Goal: Communication & Community: Answer question/provide support

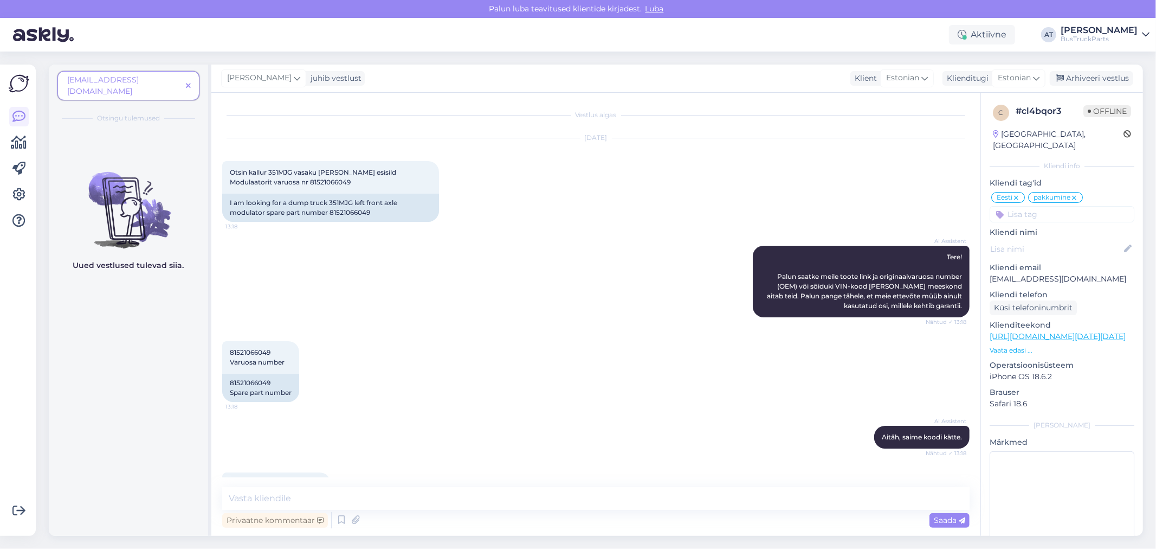
scroll to position [161, 0]
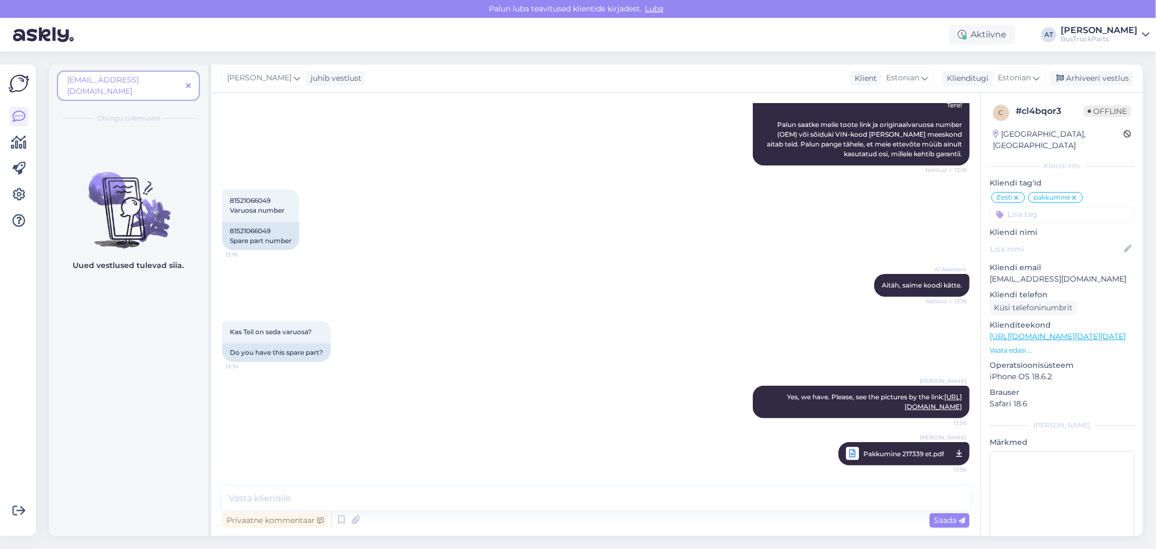
click at [185, 80] on span at bounding box center [189, 85] width 14 height 11
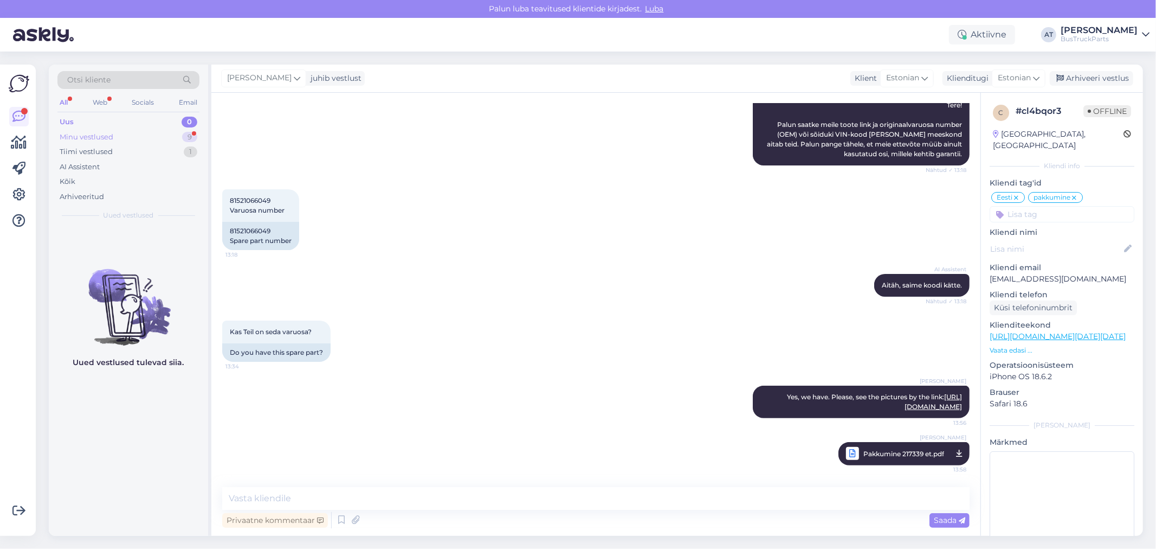
click at [139, 137] on div "Minu vestlused 9" at bounding box center [128, 137] width 142 height 15
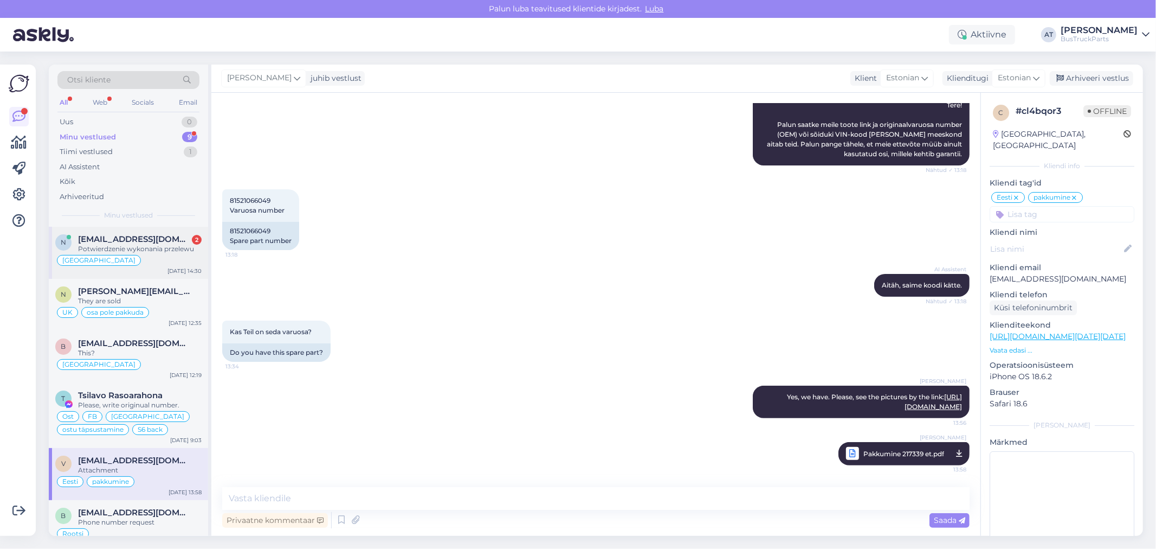
click at [132, 244] on div "Potwierdzenie wykonania przelewu" at bounding box center [140, 249] width 124 height 10
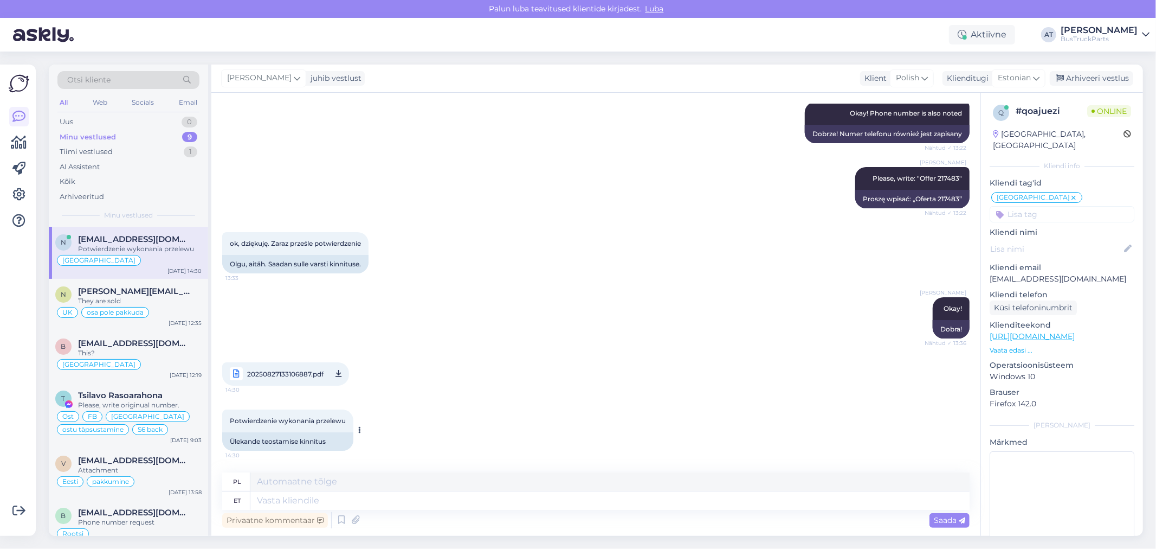
click at [329, 437] on div "Ülekande teostamise kinnitus" at bounding box center [287, 441] width 131 height 18
click at [327, 443] on div "Ülekande teostamise kinnitus" at bounding box center [287, 441] width 131 height 18
click at [339, 497] on textarea at bounding box center [609, 500] width 719 height 18
type textarea "Thank"
type textarea "Dziękuję"
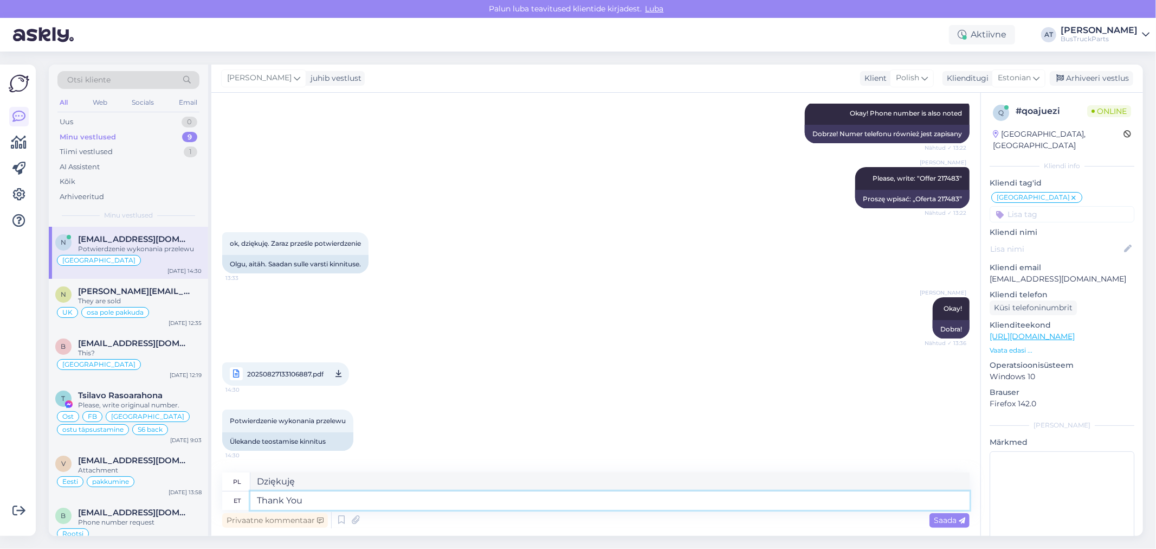
type textarea "Thank You!"
type textarea "Dziękuję!"
click at [284, 366] on link "20250827133106887.pdf 14:30" at bounding box center [285, 373] width 127 height 23
click at [367, 491] on textarea "Thank You!" at bounding box center [609, 500] width 719 height 18
type textarea "Thank You! I w"
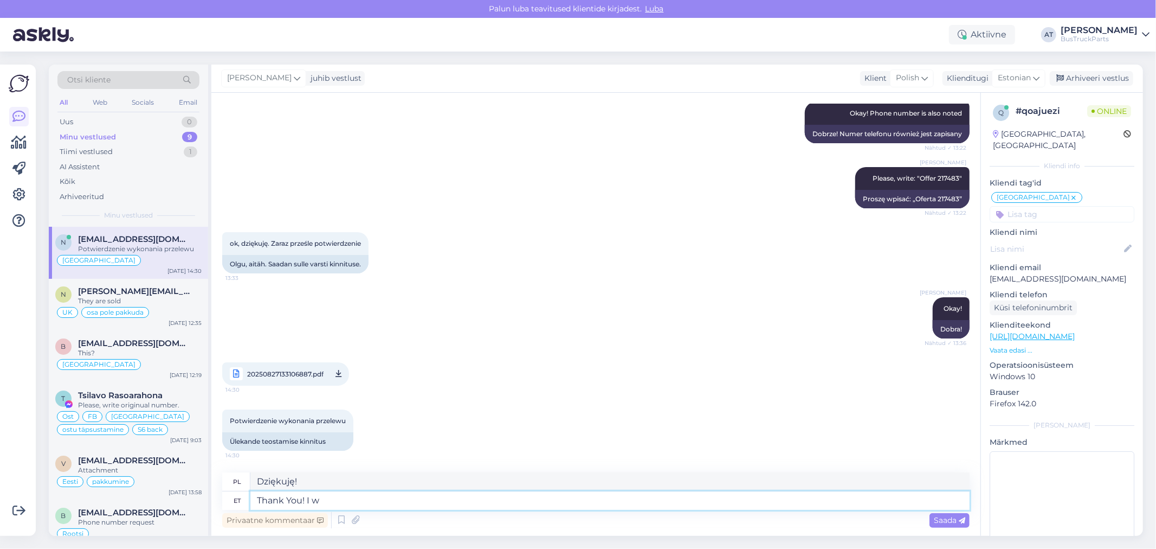
type textarea "Dziękuję! Ja"
type textarea "Thank You! I will s"
type textarea "Dziękuję! Zrobię to."
type textarea "Thank You! I will send"
type textarea "Dziękuję! [GEOGRAPHIC_DATA]"
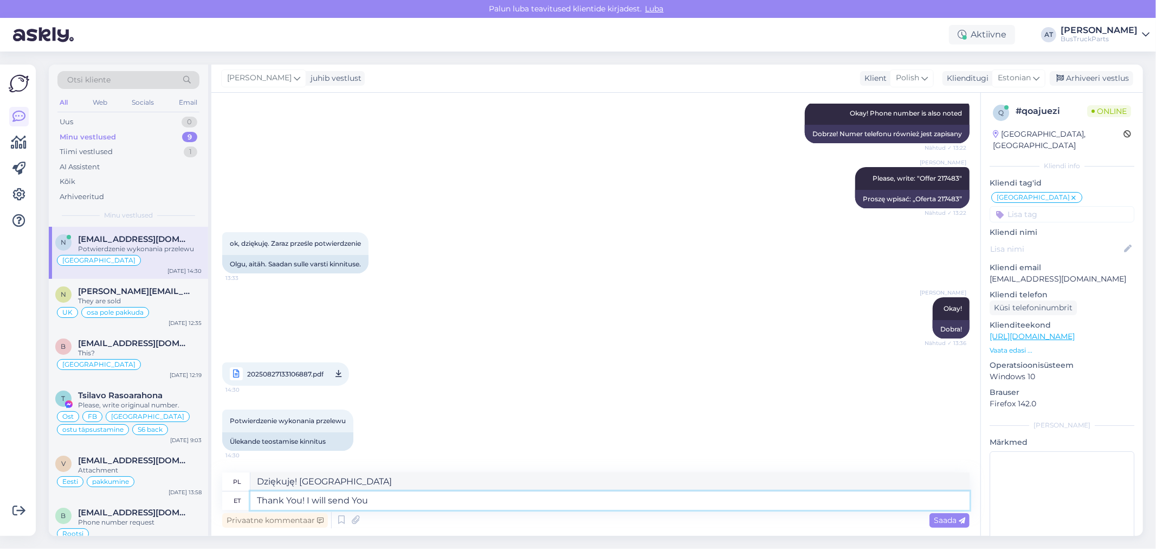
type textarea "Thank You! I will send You t"
type textarea "Dziękuję! Wyślę Ci"
type textarea "Thank You! I will send You tracking nu"
type textarea "Dziękuję! Wyślę Ci śledzenie"
type textarea "Thank You! I will send You tracking number a"
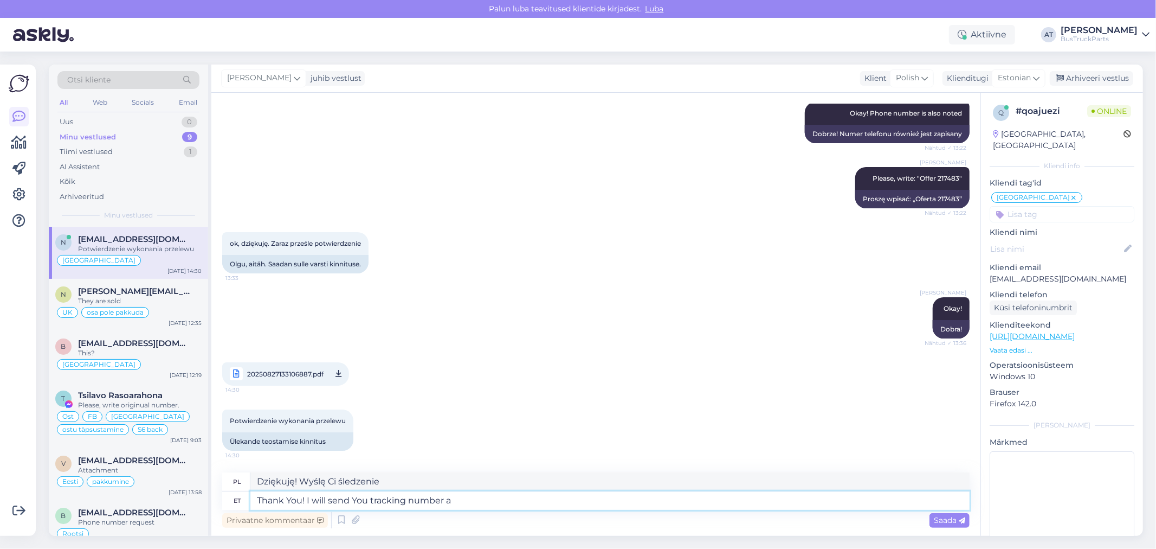
type textarea "Dziękuję! Wyślę Ci numer przesyłki."
type textarea "Thank You! I will send You tracking number and final ui"
type textarea "Dziękuję! Wyślę Ci numer śledzenia i ostateczny"
type textarea "Thank You! I will send You tracking number and final invoice"
type textarea "Dziękuję! Wyślę Ci numer przesyłki i fakturę końcową."
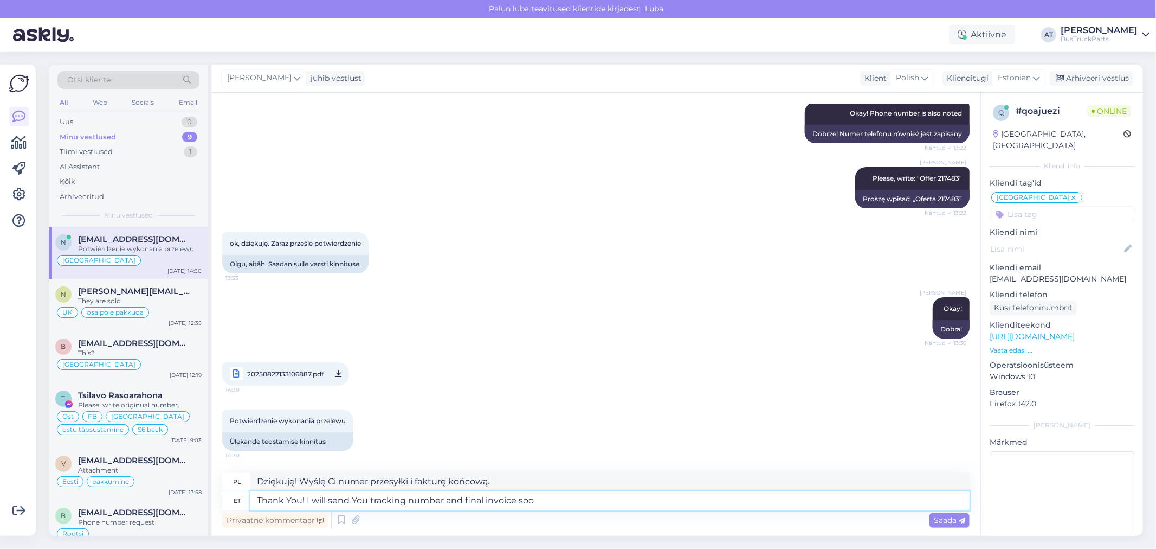
type textarea "Thank You! I will send You tracking number and final invoice soon"
type textarea "Dziękuję! Wkrótce wyślę Ci numer przesyłki i fakturę końcową."
type textarea "Thank You! I will send You tracking number and final invoice soon"
click at [945, 520] on span "Saada" at bounding box center [949, 520] width 31 height 10
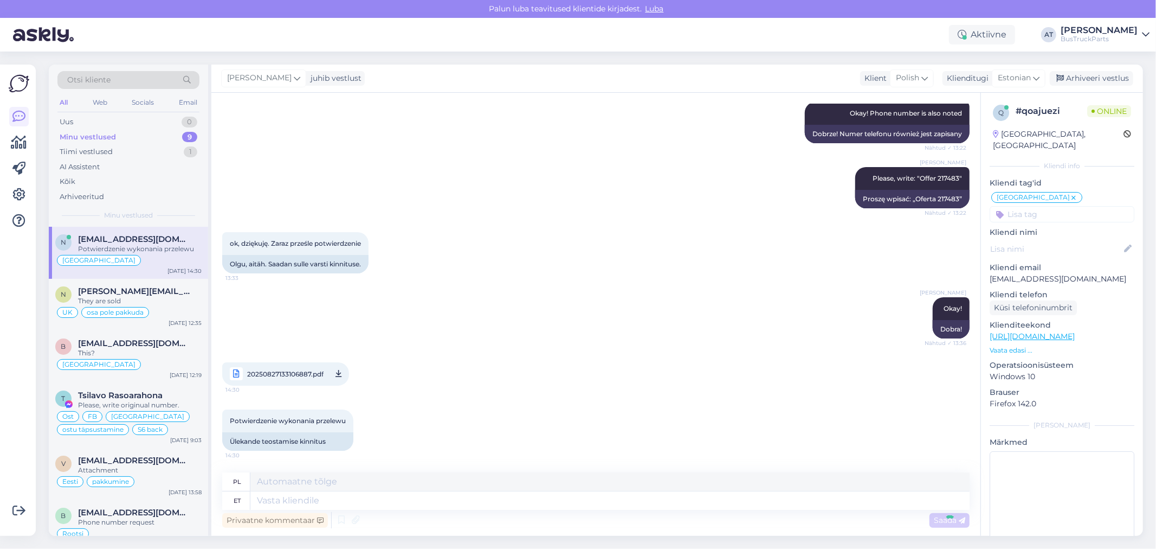
scroll to position [3177, 0]
